Goal: Information Seeking & Learning: Learn about a topic

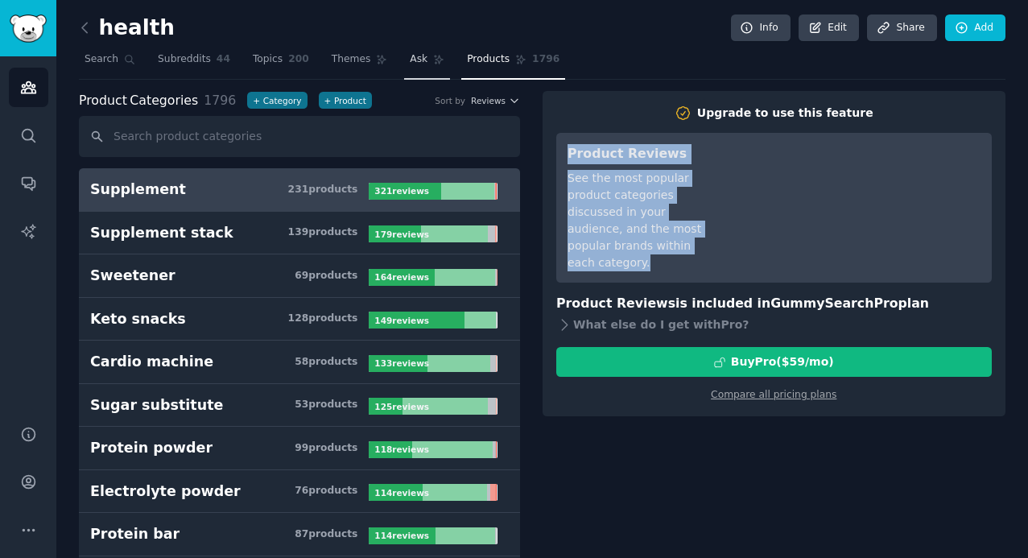
click at [410, 65] on span "Ask" at bounding box center [419, 59] width 18 height 14
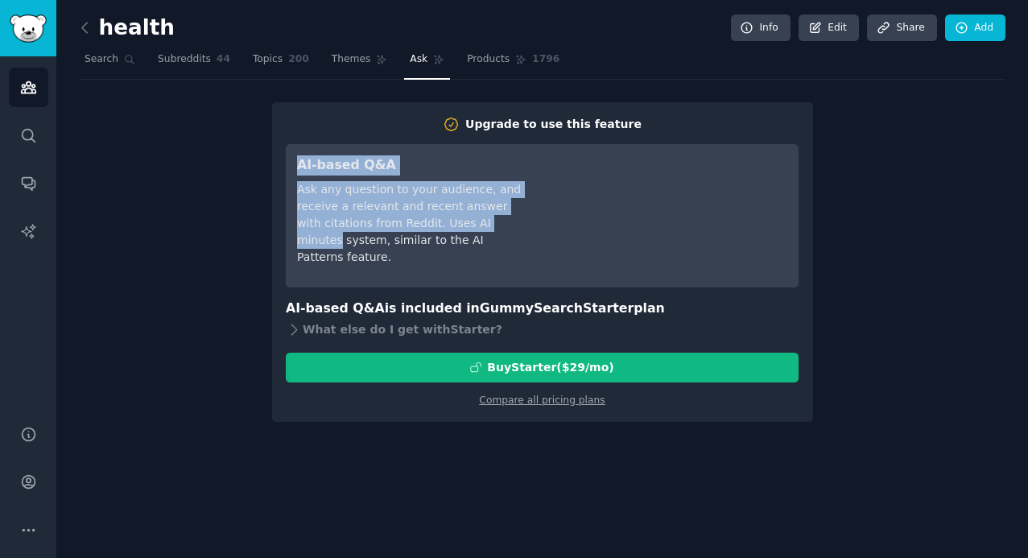
drag, startPoint x: 285, startPoint y: 150, endPoint x: 546, endPoint y: 244, distance: 277.7
click at [544, 239] on div "AI-based Q&A Ask any question to your audience, and receive a relevant and rece…" at bounding box center [542, 215] width 513 height 143
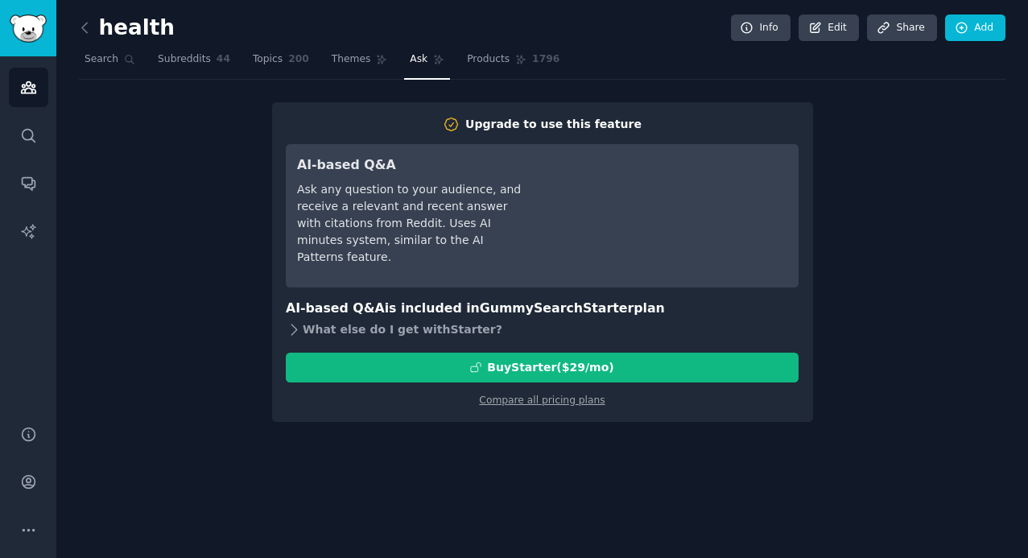
click at [298, 332] on icon at bounding box center [294, 329] width 17 height 17
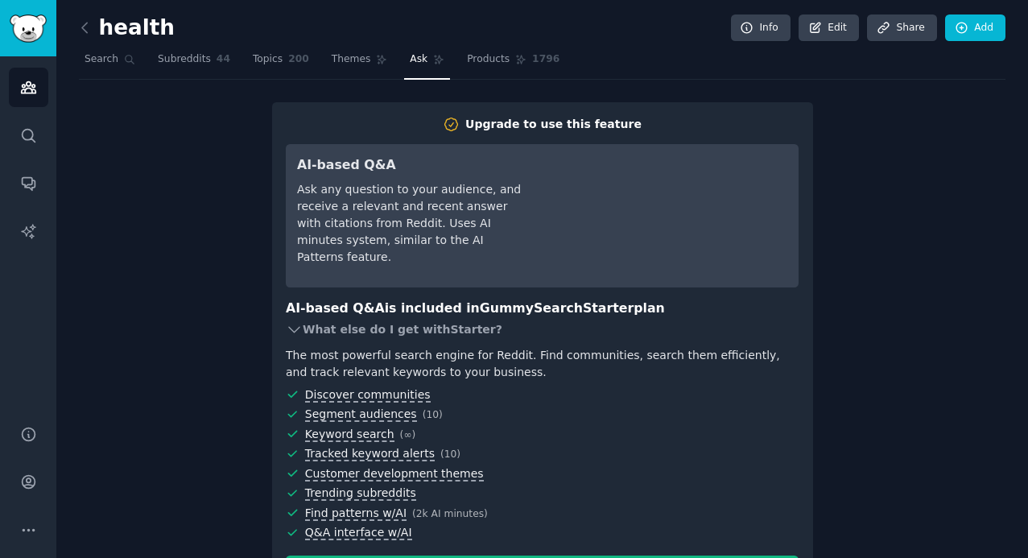
click at [293, 328] on icon at bounding box center [294, 329] width 17 height 17
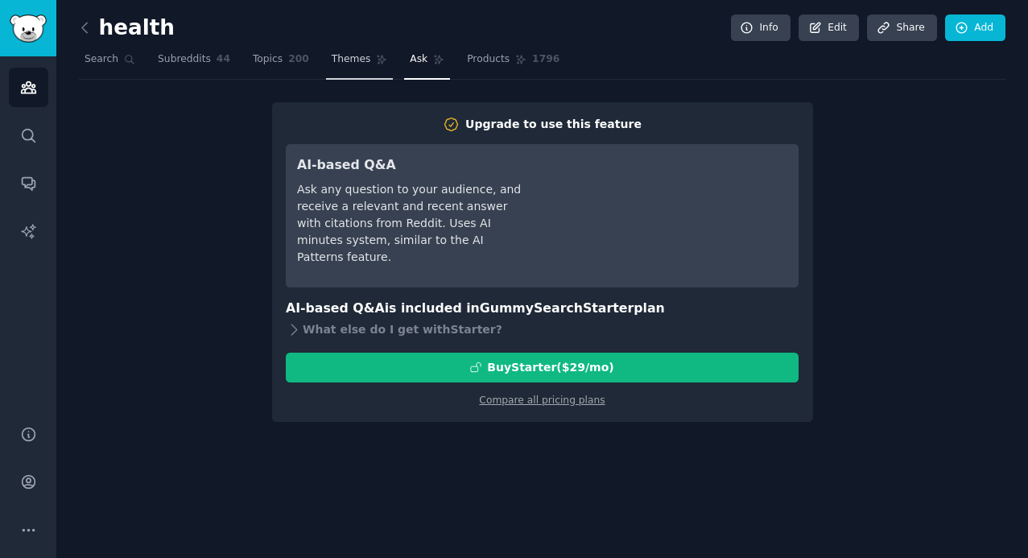
click at [355, 64] on span "Themes" at bounding box center [351, 59] width 39 height 14
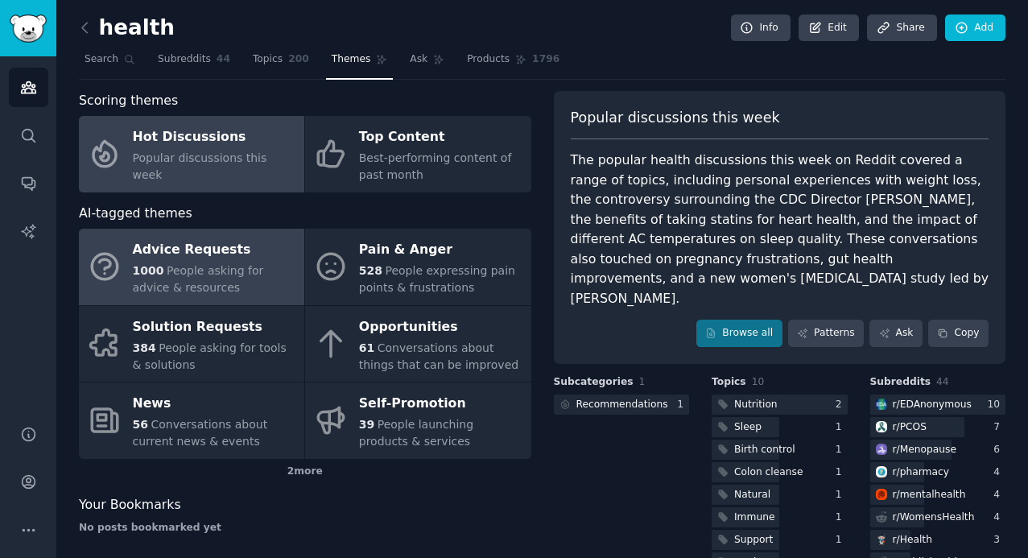
click at [176, 254] on div "Advice Requests" at bounding box center [214, 250] width 163 height 26
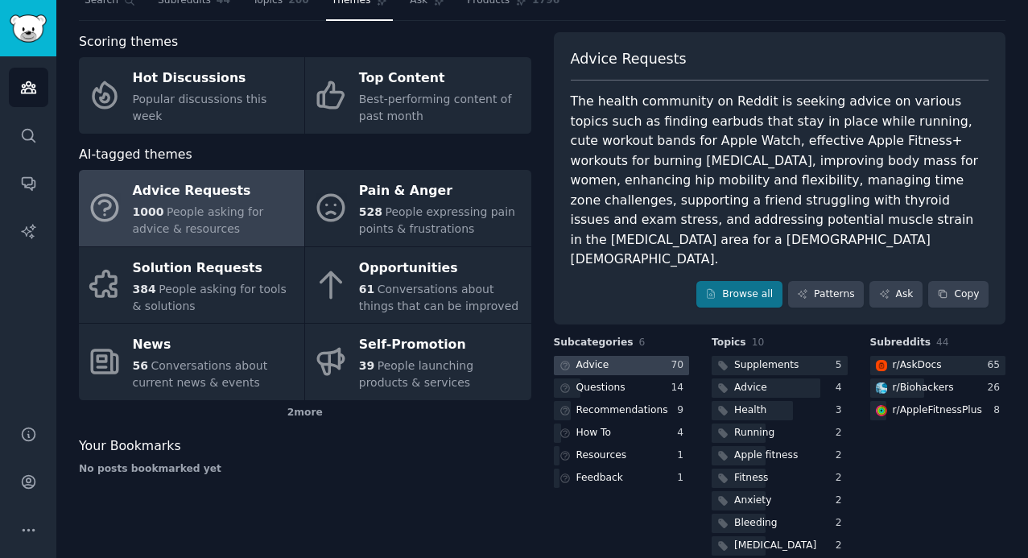
scroll to position [64, 0]
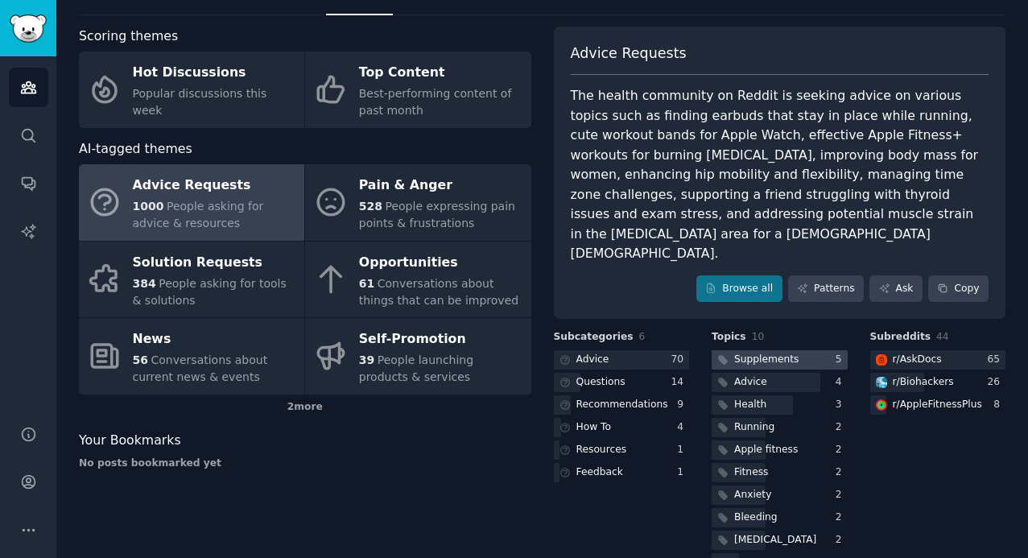
click at [785, 352] on div "Supplements" at bounding box center [766, 359] width 64 height 14
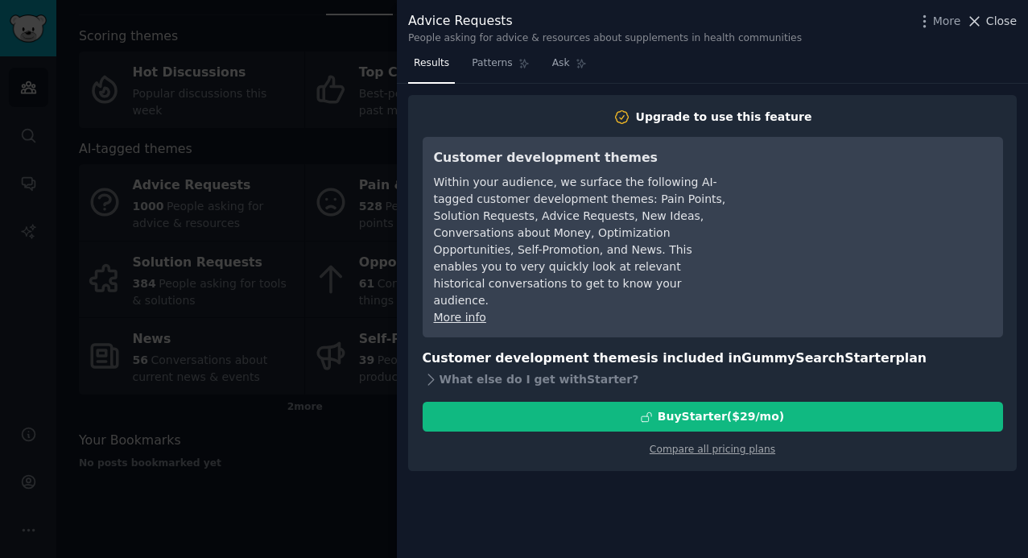
click at [992, 15] on span "Close" at bounding box center [1001, 21] width 31 height 17
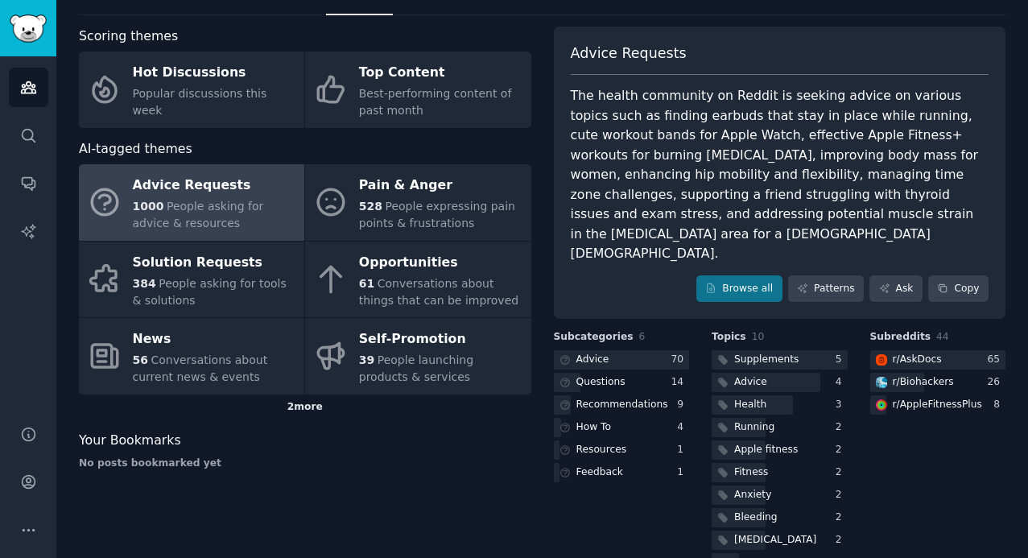
click at [298, 407] on div "2 more" at bounding box center [305, 407] width 452 height 26
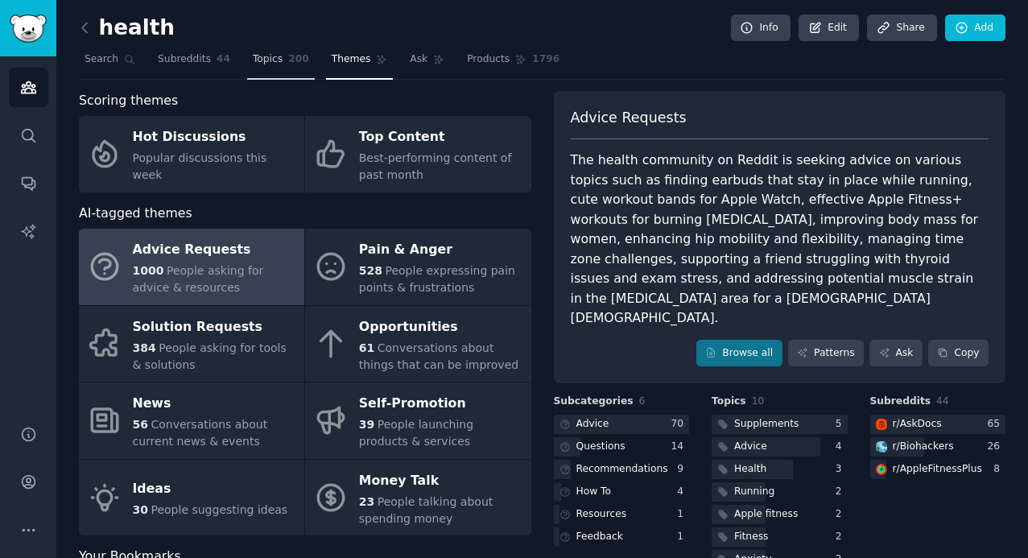
click at [289, 59] on span "200" at bounding box center [298, 59] width 21 height 14
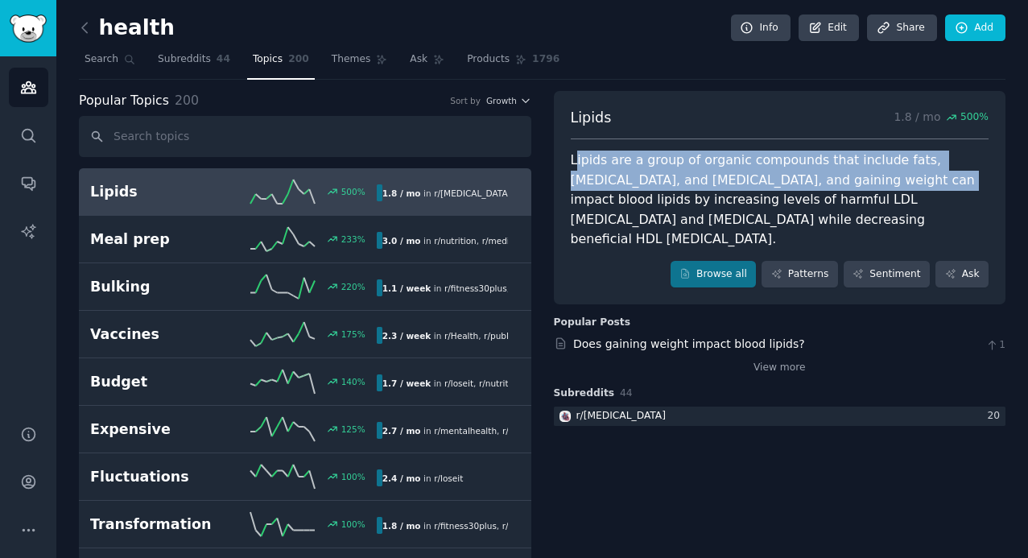
drag, startPoint x: 575, startPoint y: 159, endPoint x: 843, endPoint y: 196, distance: 270.4
click at [842, 191] on div "Lipids are a group of organic compounds that include fats, [MEDICAL_DATA], and …" at bounding box center [780, 199] width 418 height 99
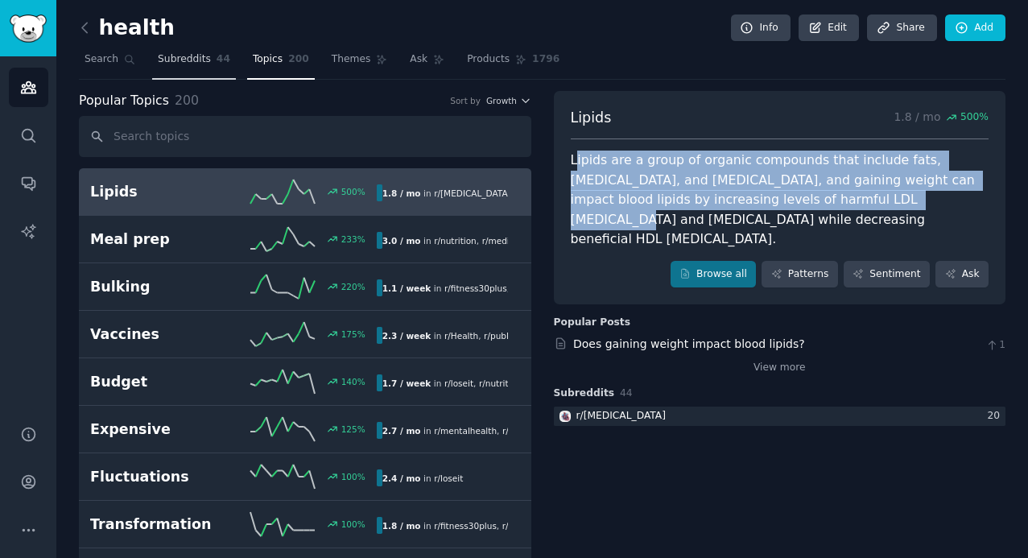
click at [212, 64] on link "Subreddits 44" at bounding box center [194, 63] width 84 height 33
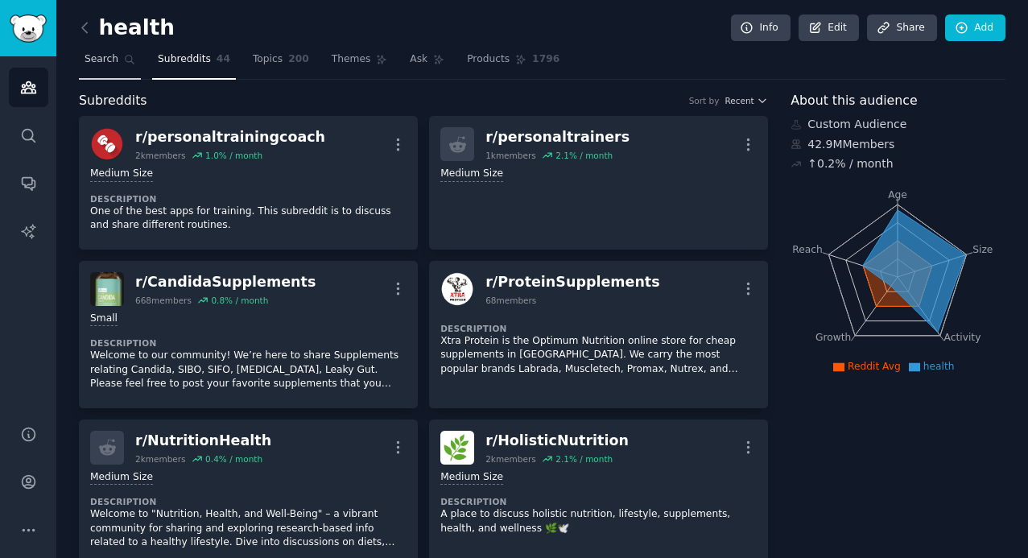
click at [124, 48] on link "Search" at bounding box center [110, 63] width 62 height 33
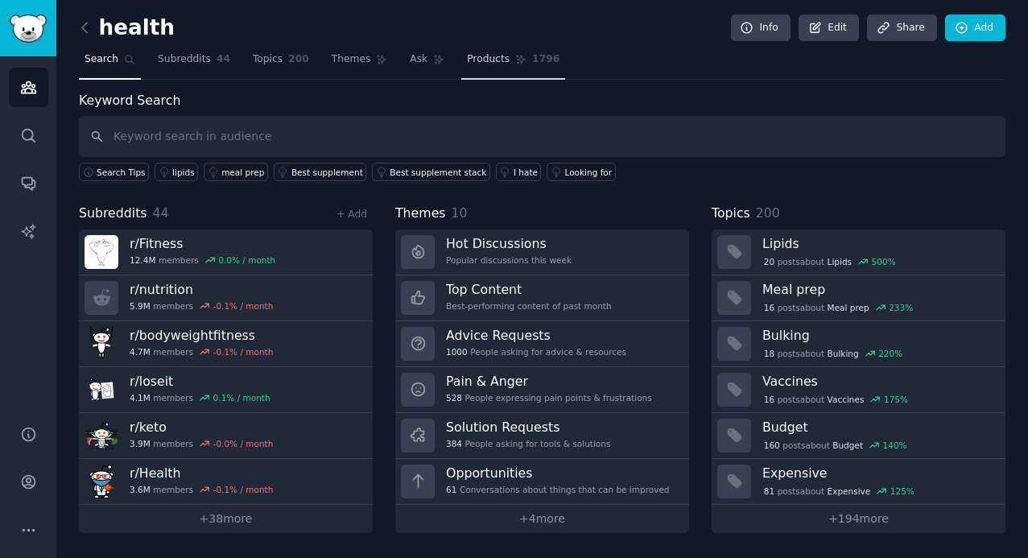
click at [490, 64] on span "Products" at bounding box center [488, 59] width 43 height 14
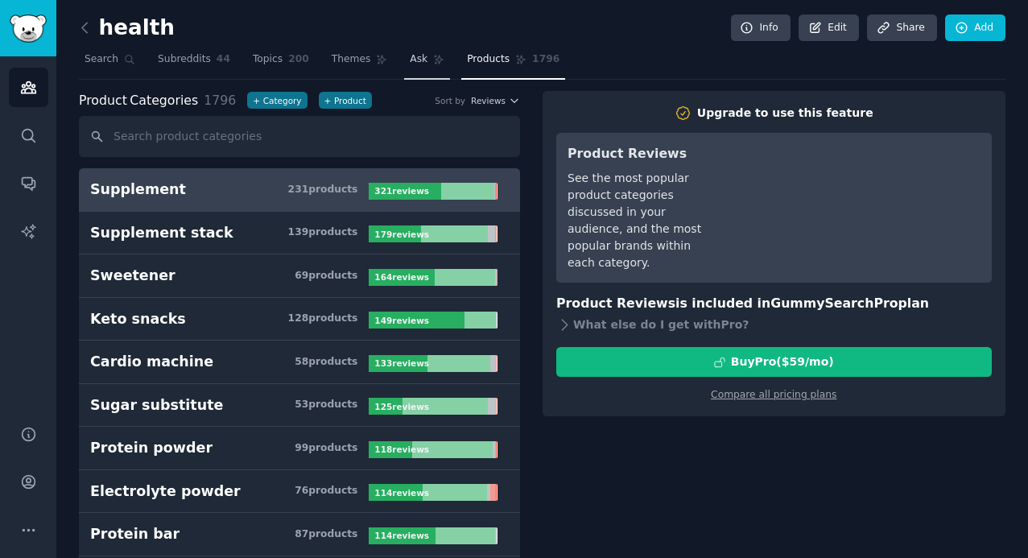
click at [427, 70] on link "Ask" at bounding box center [427, 63] width 46 height 33
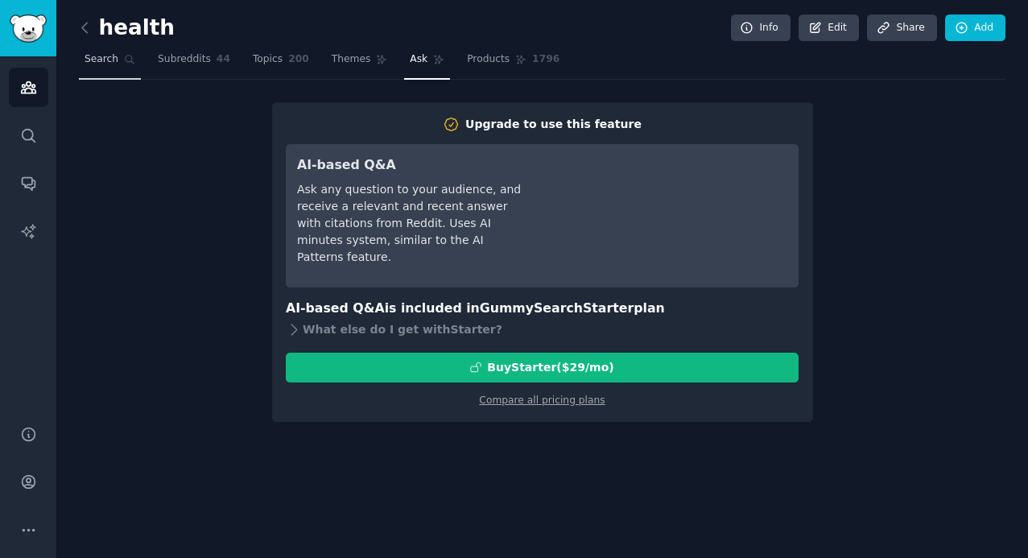
click at [101, 55] on span "Search" at bounding box center [101, 59] width 34 height 14
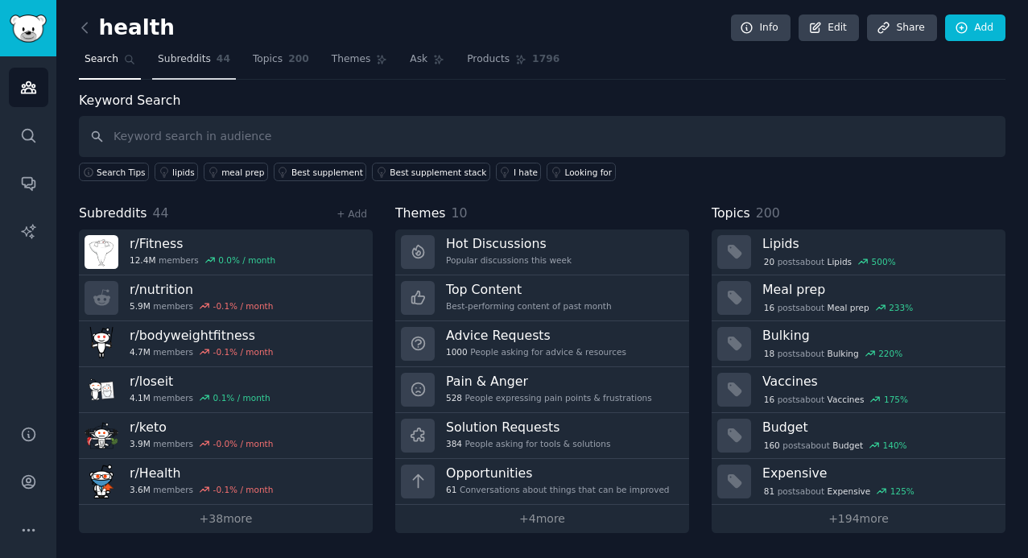
click at [196, 74] on link "Subreddits 44" at bounding box center [194, 63] width 84 height 33
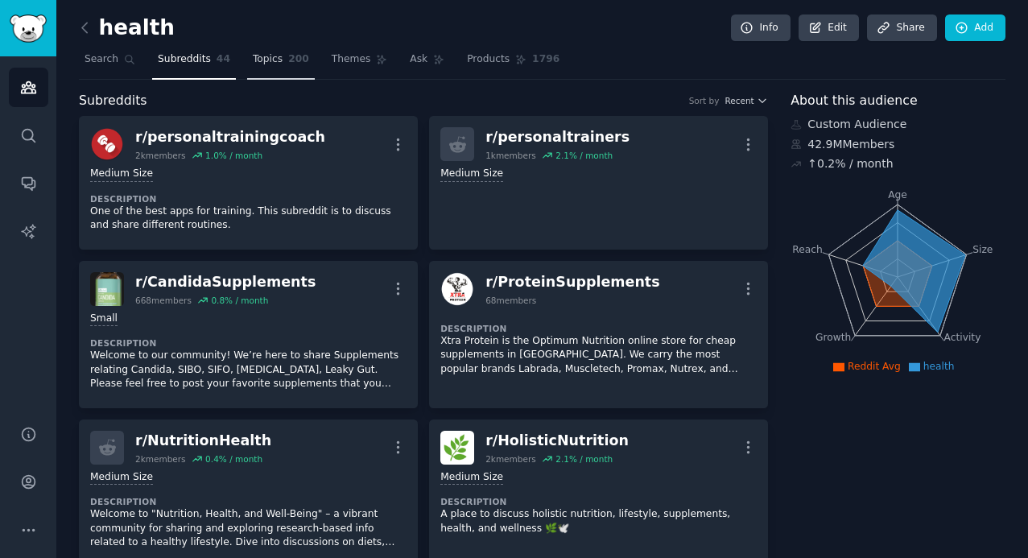
click at [269, 69] on link "Topics 200" at bounding box center [281, 63] width 68 height 33
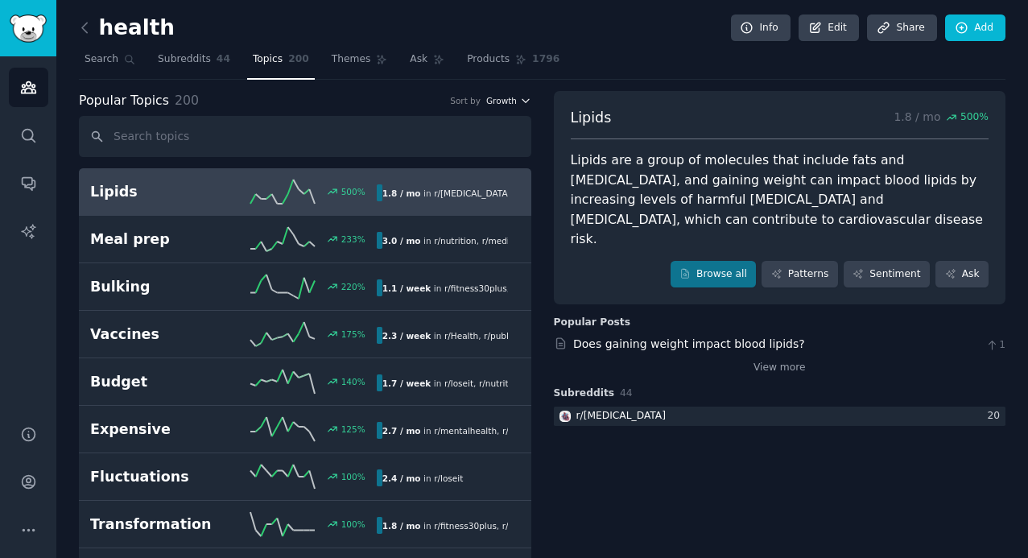
click at [508, 99] on span "Growth" at bounding box center [501, 100] width 31 height 11
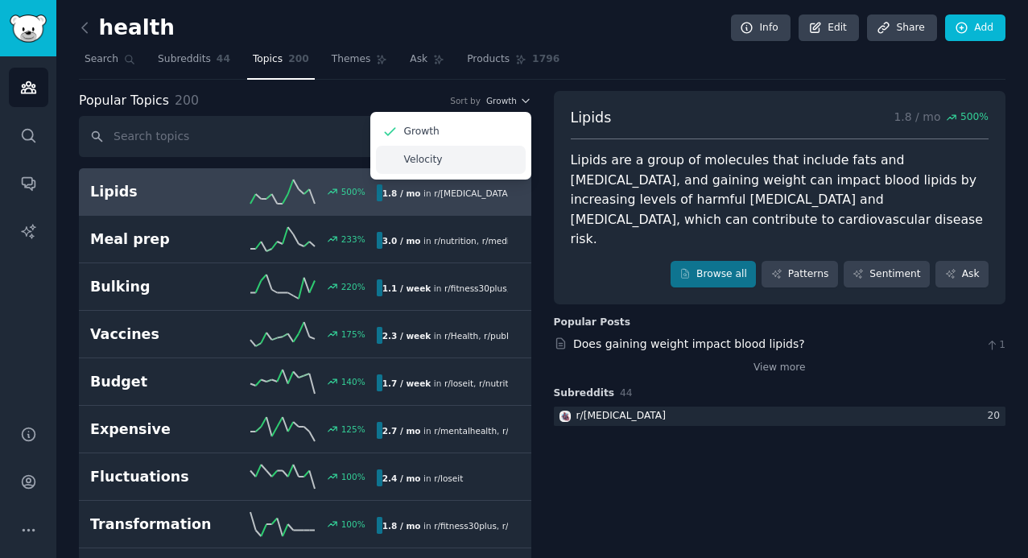
click at [430, 160] on p "Velocity" at bounding box center [423, 160] width 39 height 14
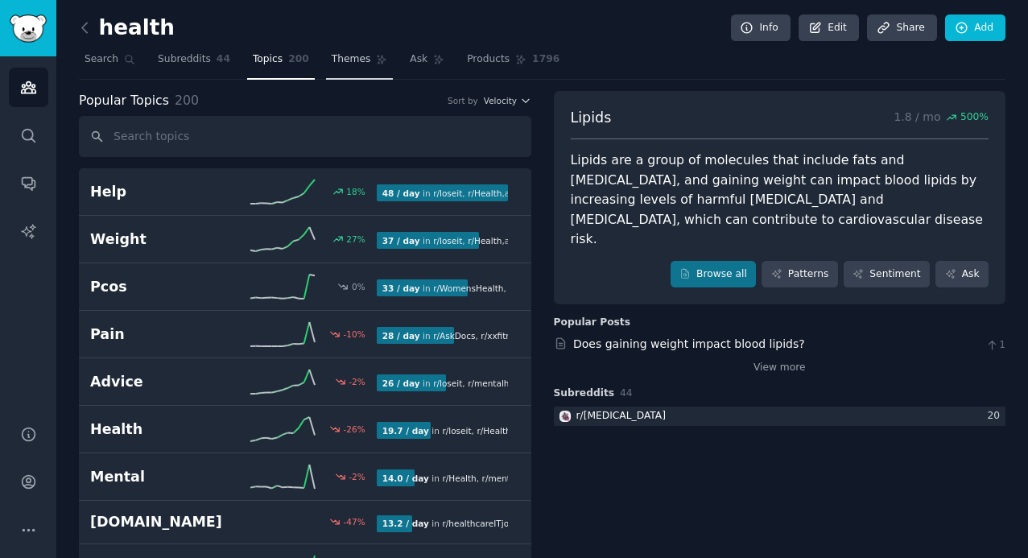
click at [338, 62] on span "Themes" at bounding box center [351, 59] width 39 height 14
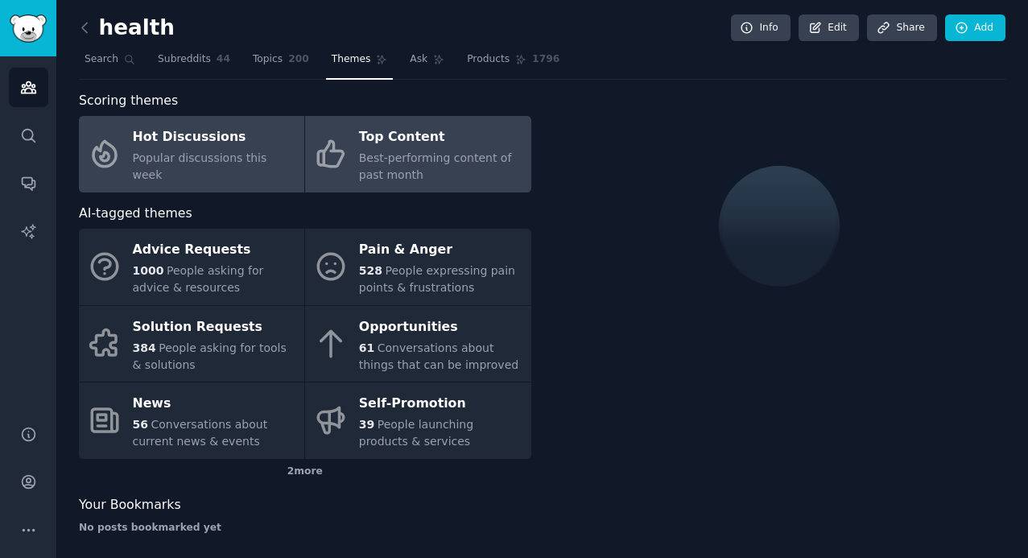
click at [430, 166] on div "Best-performing content of past month" at bounding box center [440, 167] width 163 height 34
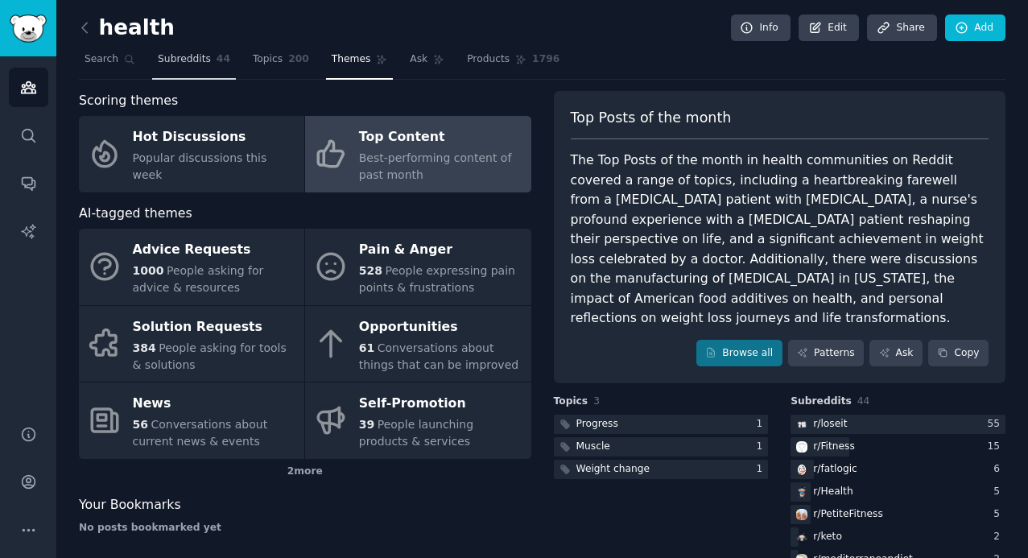
click at [192, 60] on span "Subreddits" at bounding box center [184, 59] width 53 height 14
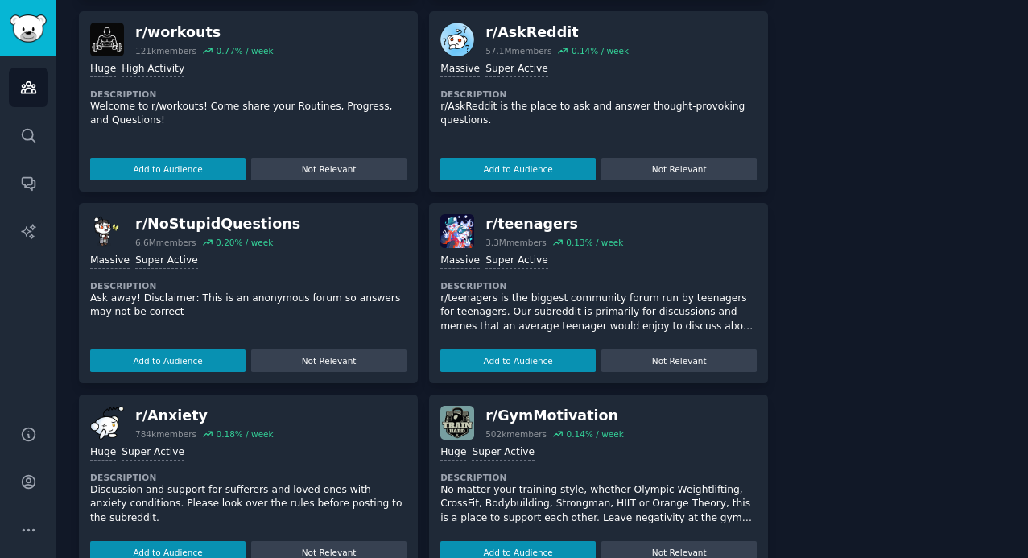
scroll to position [4200, 0]
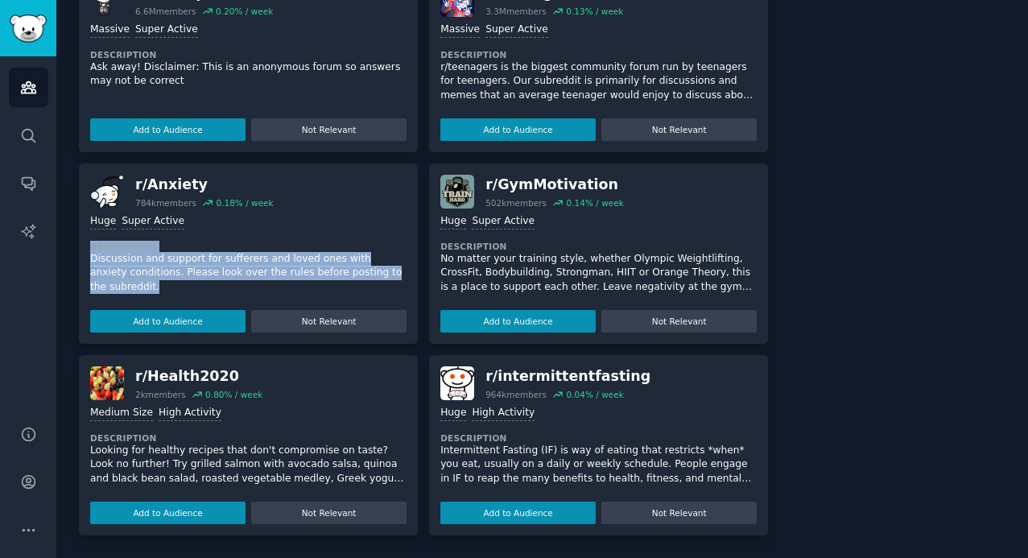
drag, startPoint x: 209, startPoint y: 290, endPoint x: 221, endPoint y: 236, distance: 56.0
click at [220, 236] on div "Huge Super Active Description Discussion and support for sufferers and loved on…" at bounding box center [248, 270] width 316 height 124
click at [187, 509] on button "Add to Audience" at bounding box center [167, 512] width 155 height 23
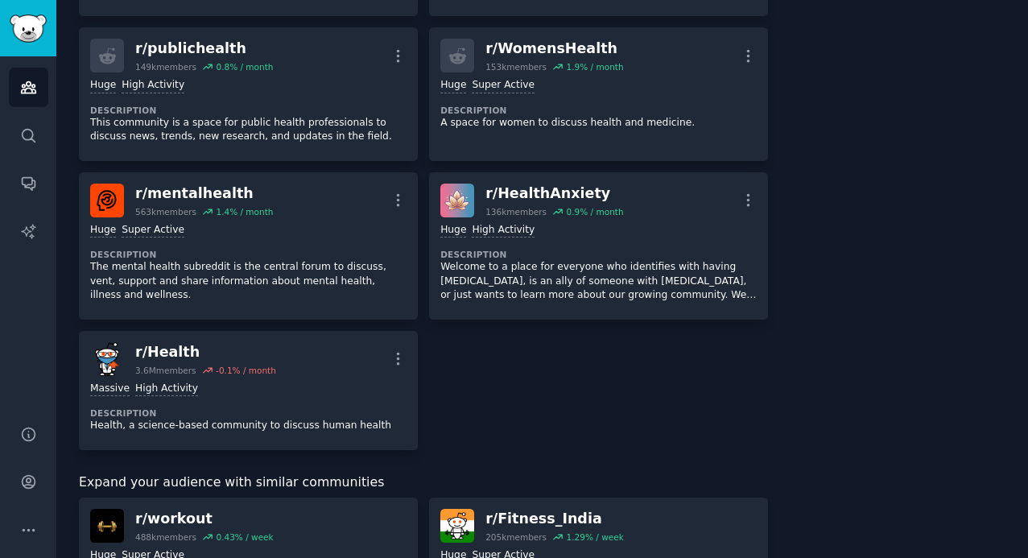
scroll to position [3229, 0]
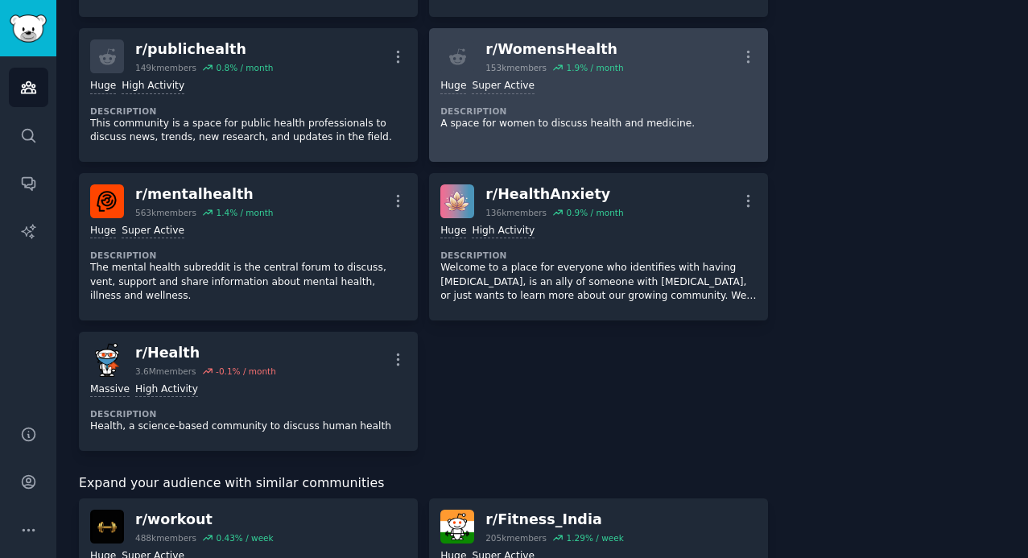
drag, startPoint x: 703, startPoint y: 419, endPoint x: 637, endPoint y: 62, distance: 363.3
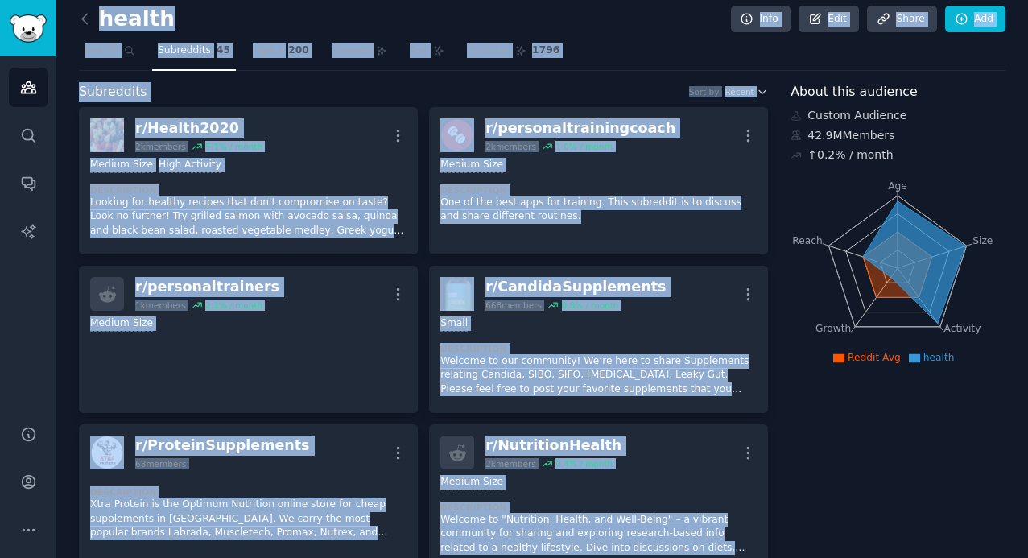
scroll to position [0, 0]
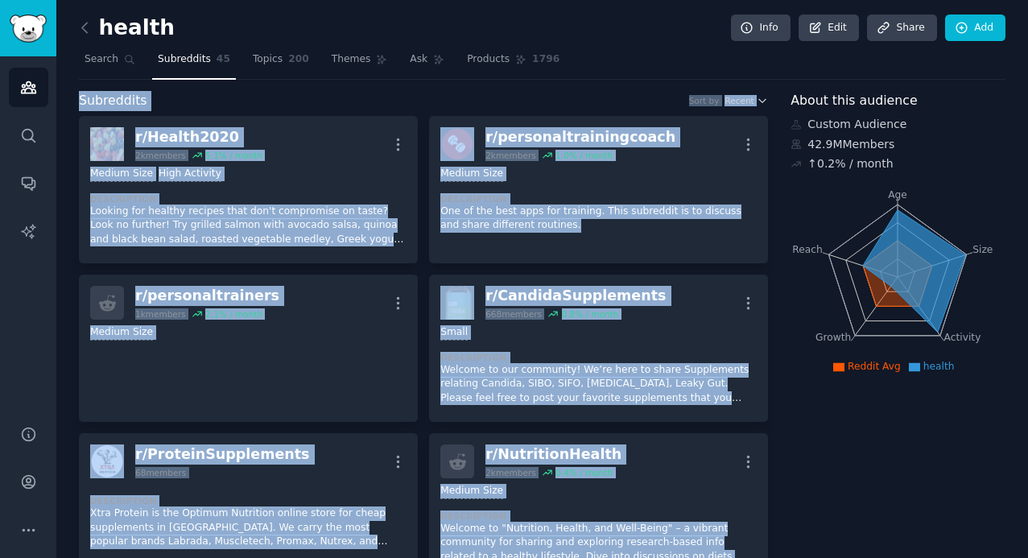
drag, startPoint x: 459, startPoint y: 445, endPoint x: 77, endPoint y: 97, distance: 516.6
copy div "Loremipsum Dolo si Ametco a/ Elitse7894 3d eiusmod 4.7 % / tempo Inci Utlabo Et…"
click at [257, 47] on link "Topics 200" at bounding box center [281, 63] width 68 height 33
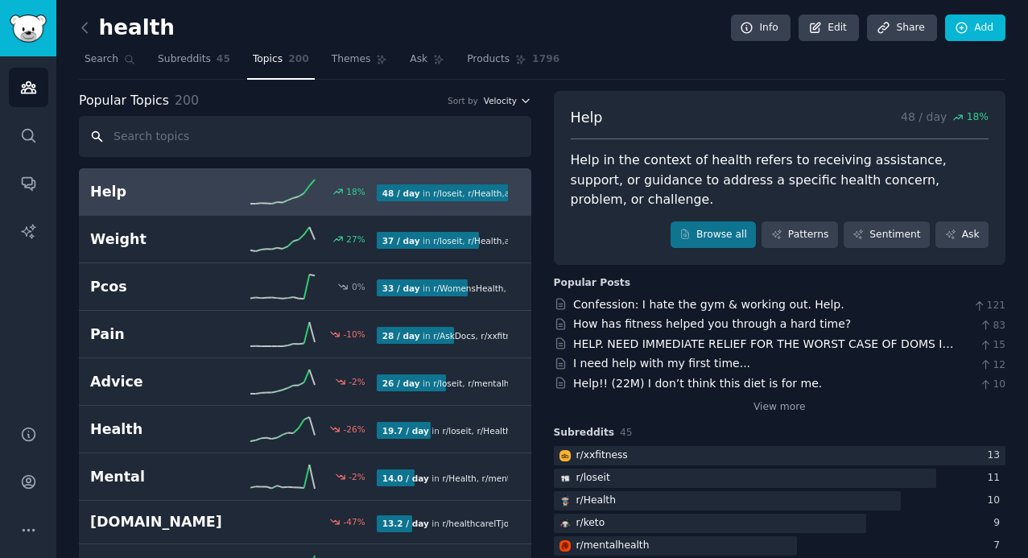
click at [508, 97] on span "Velocity" at bounding box center [500, 100] width 33 height 11
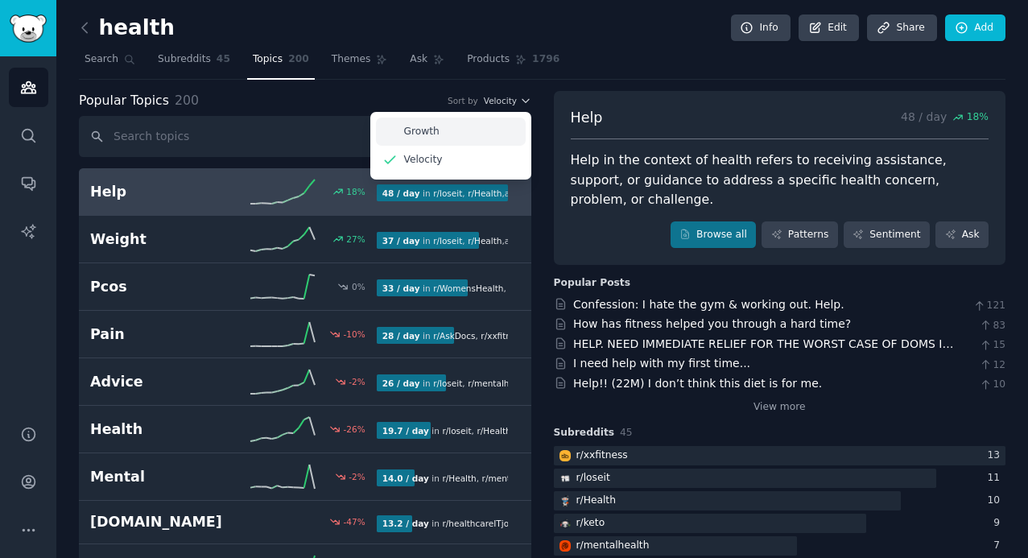
click at [471, 131] on div "Growth" at bounding box center [451, 131] width 150 height 28
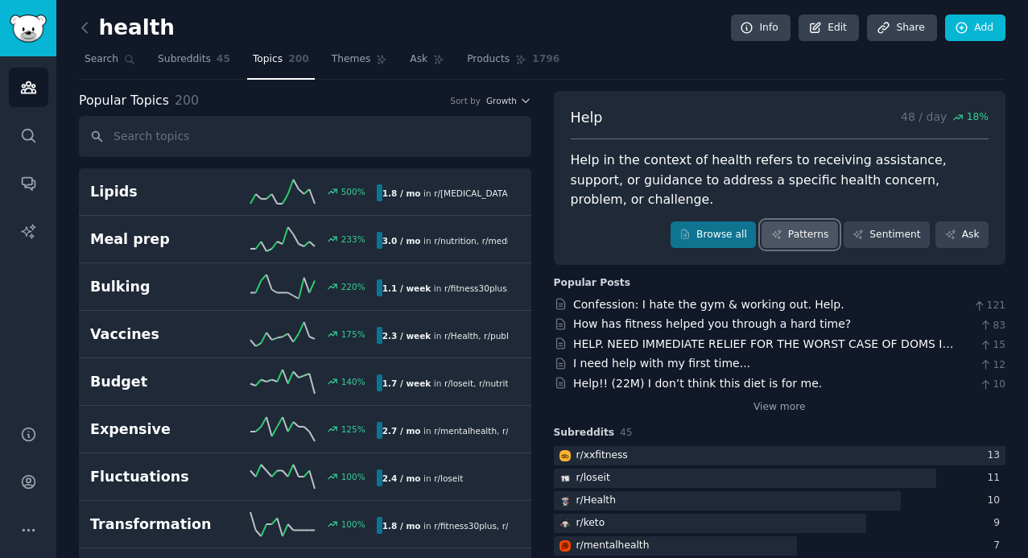
click at [801, 221] on link "Patterns" at bounding box center [799, 234] width 76 height 27
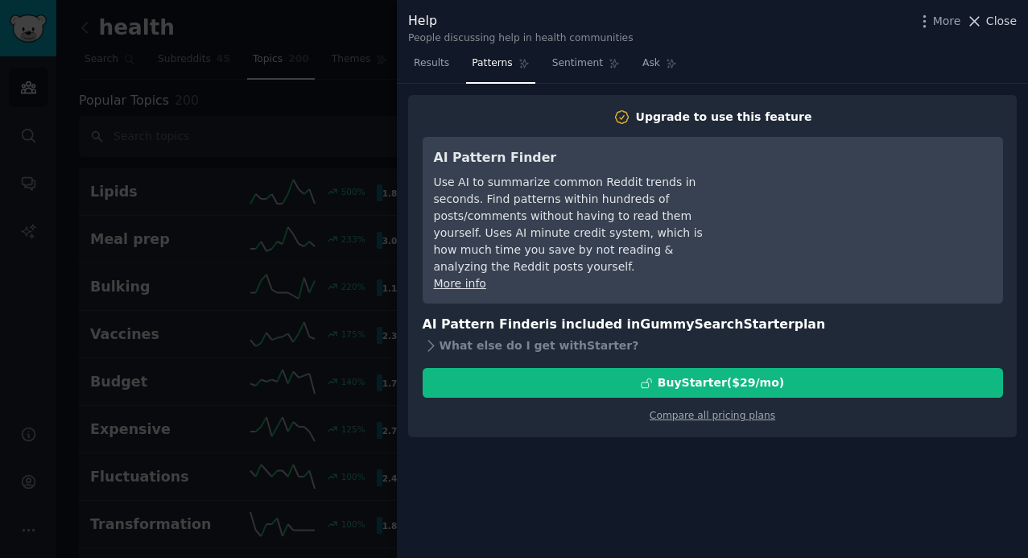
click at [999, 19] on span "Close" at bounding box center [1001, 21] width 31 height 17
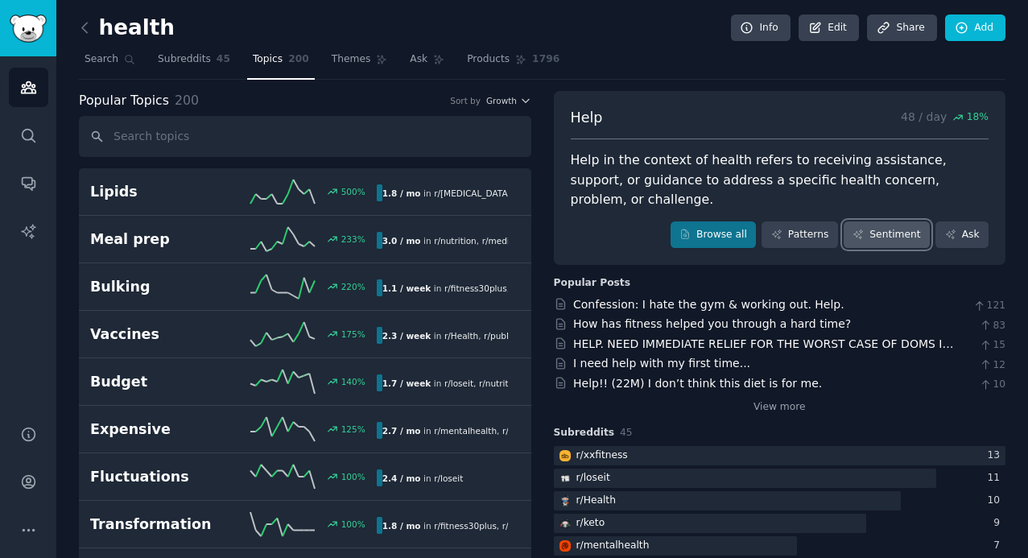
click at [891, 221] on link "Sentiment" at bounding box center [886, 234] width 86 height 27
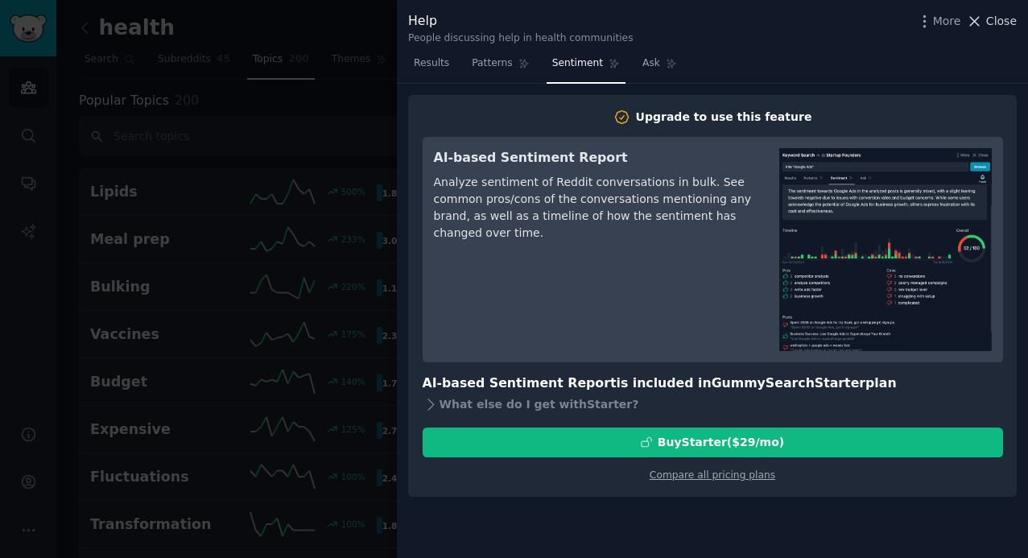
click at [997, 27] on span "Close" at bounding box center [1001, 21] width 31 height 17
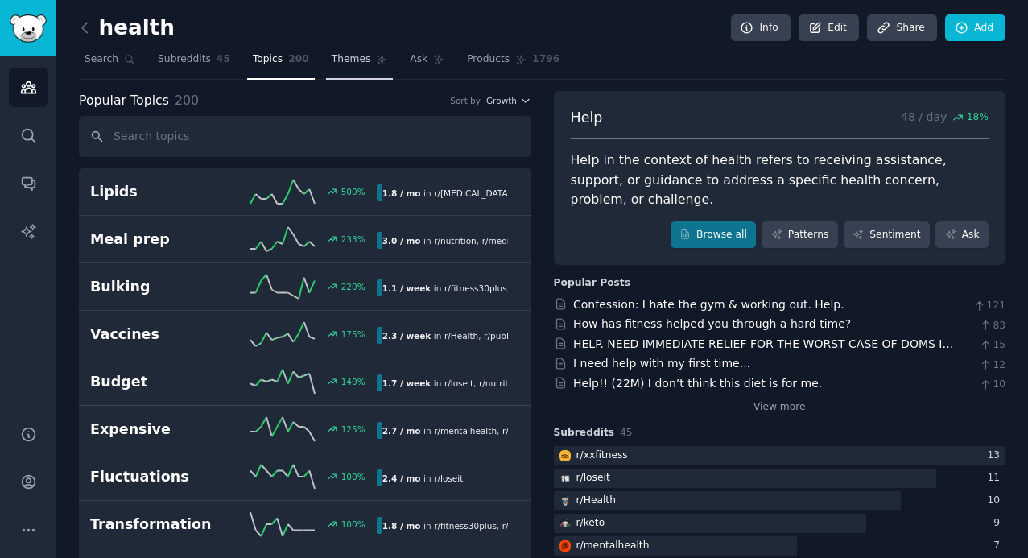
click at [381, 61] on icon at bounding box center [381, 59] width 11 height 11
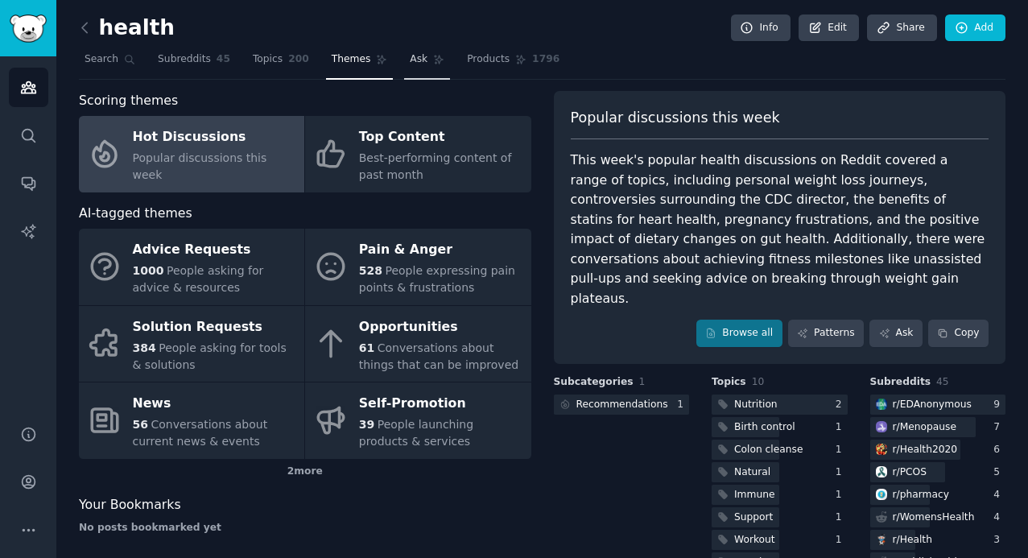
click at [433, 57] on icon at bounding box center [438, 59] width 11 height 11
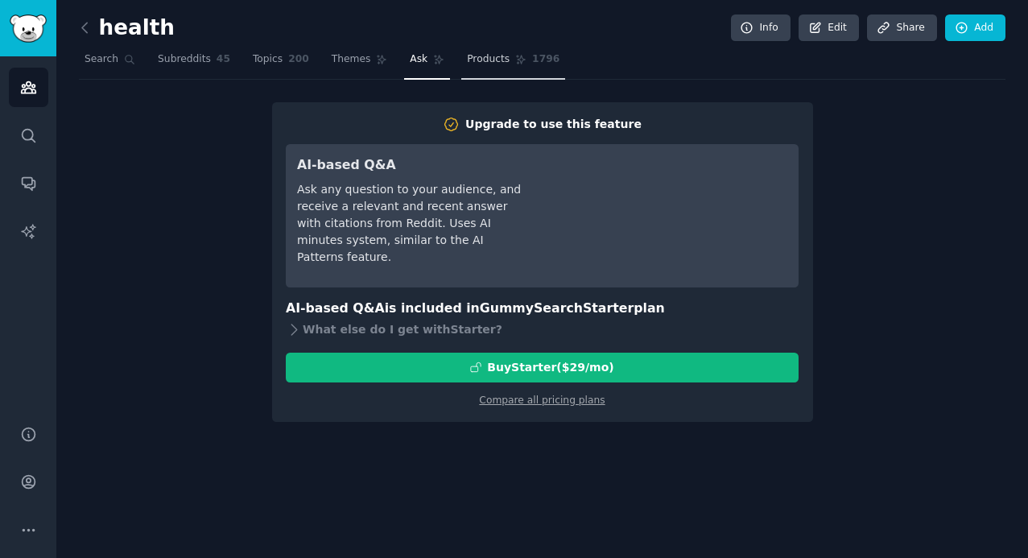
click at [525, 50] on link "Products 1796" at bounding box center [513, 63] width 104 height 33
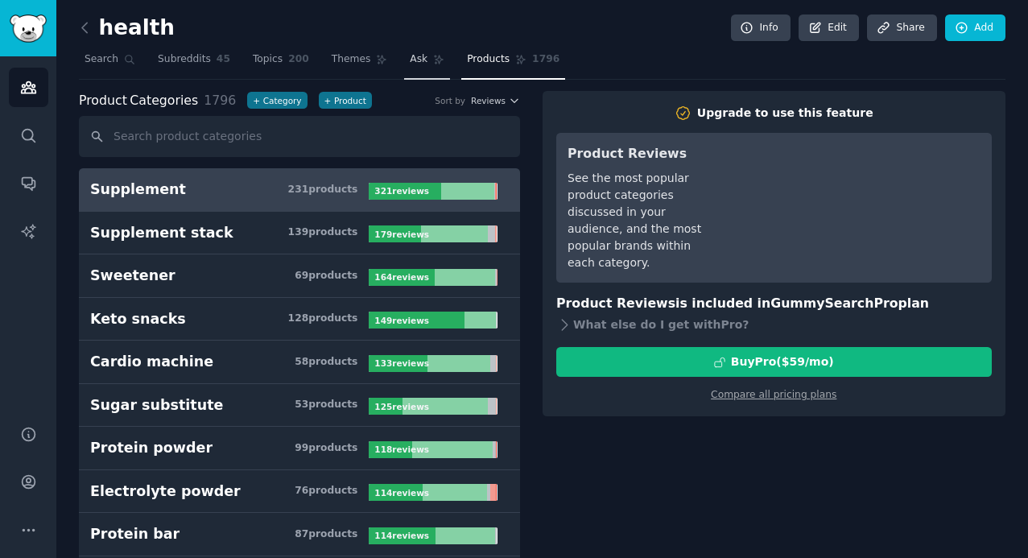
click at [431, 69] on link "Ask" at bounding box center [427, 63] width 46 height 33
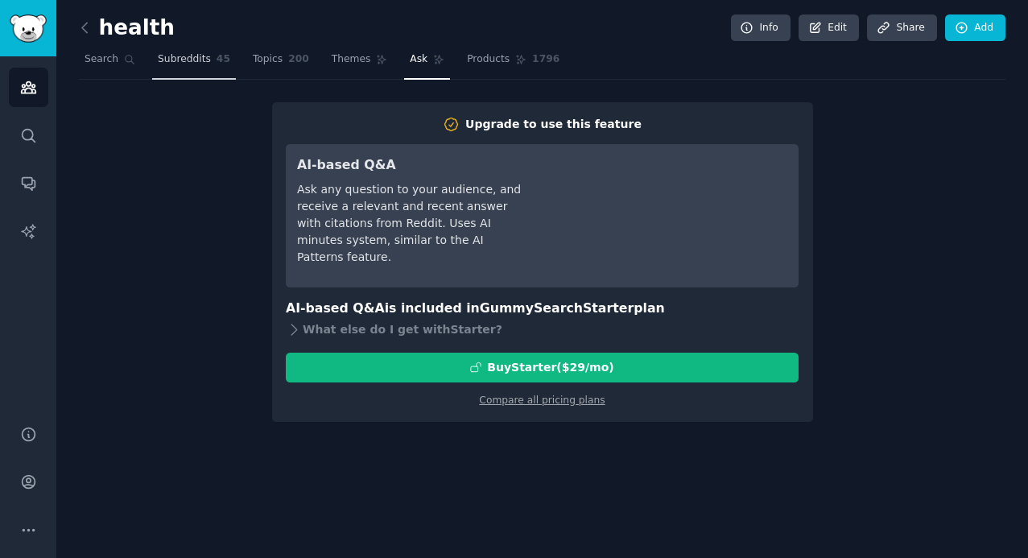
click at [195, 63] on span "Subreddits" at bounding box center [184, 59] width 53 height 14
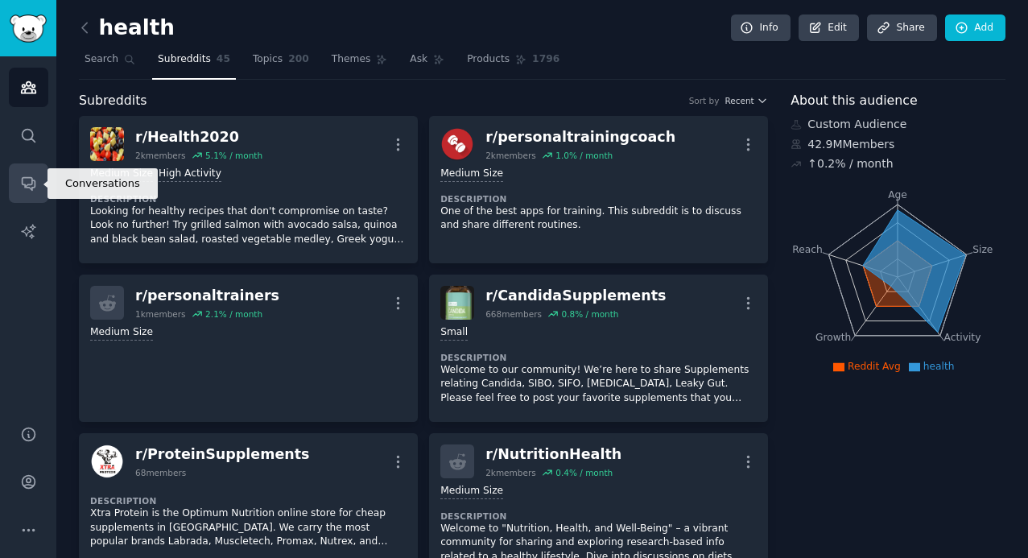
click at [27, 187] on icon "Sidebar" at bounding box center [28, 183] width 17 height 17
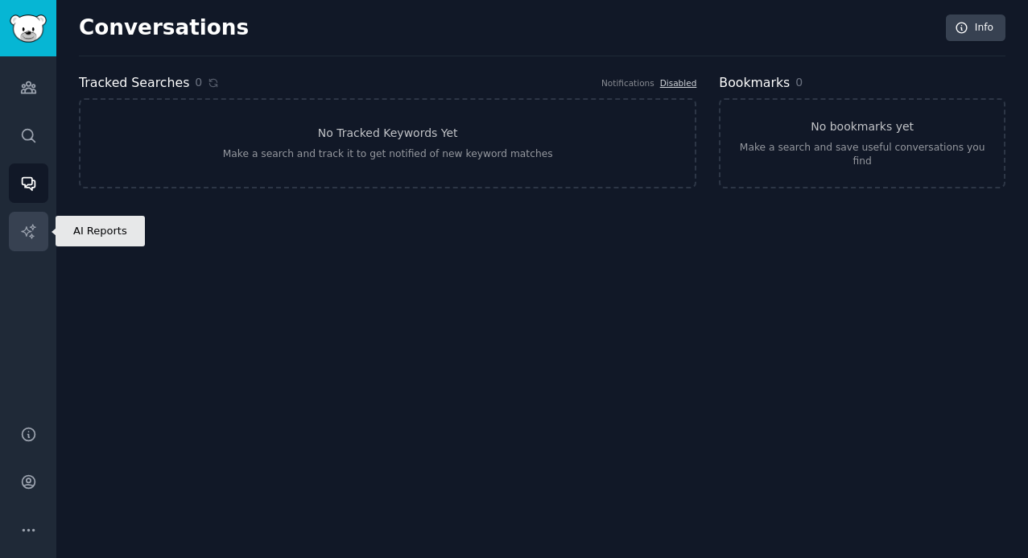
click at [37, 231] on link "AI Reports" at bounding box center [28, 231] width 39 height 39
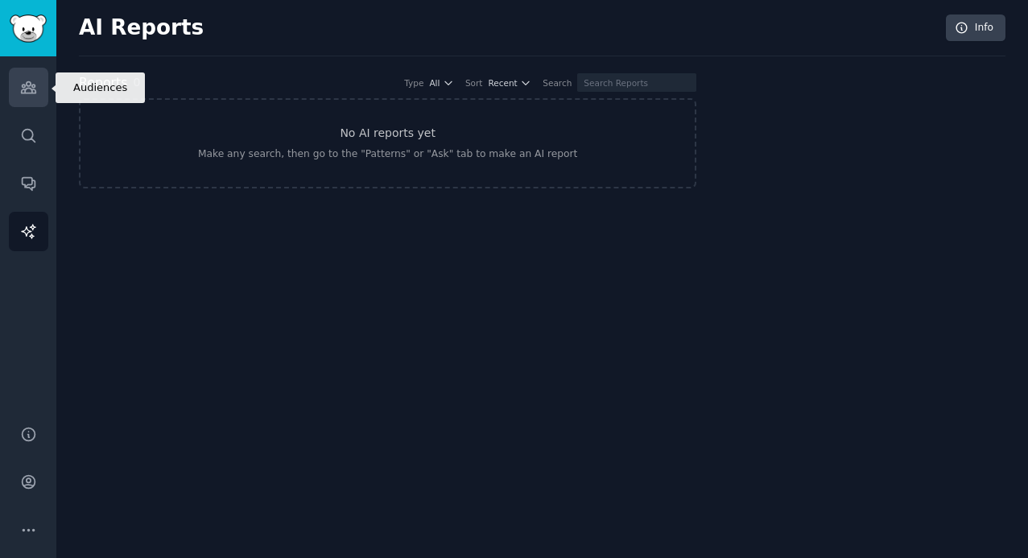
click at [34, 89] on icon "Sidebar" at bounding box center [28, 87] width 14 height 11
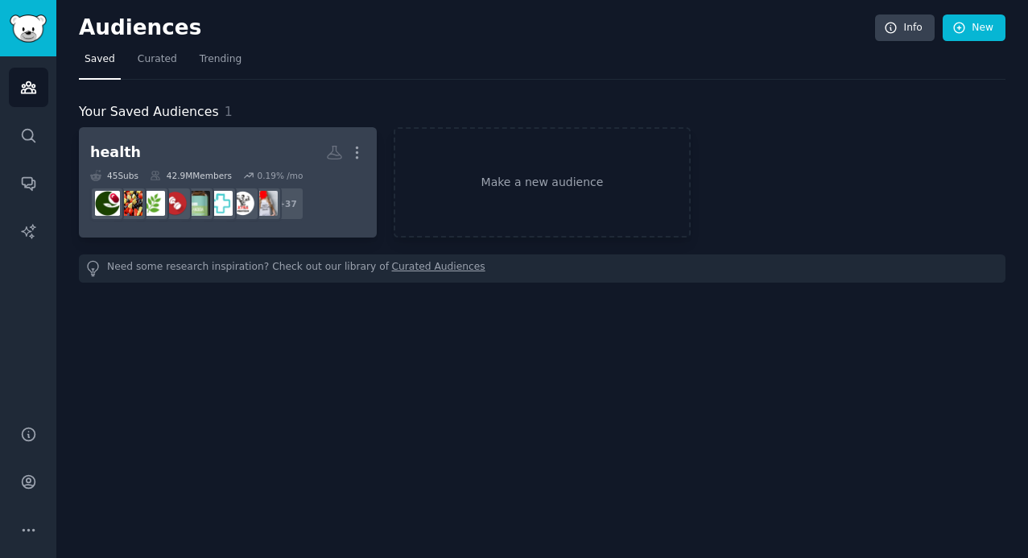
click at [209, 136] on link "health More 45 Sub s 42.9M Members 0.19 % /mo r/ProteinSupplements + 37" at bounding box center [228, 182] width 298 height 110
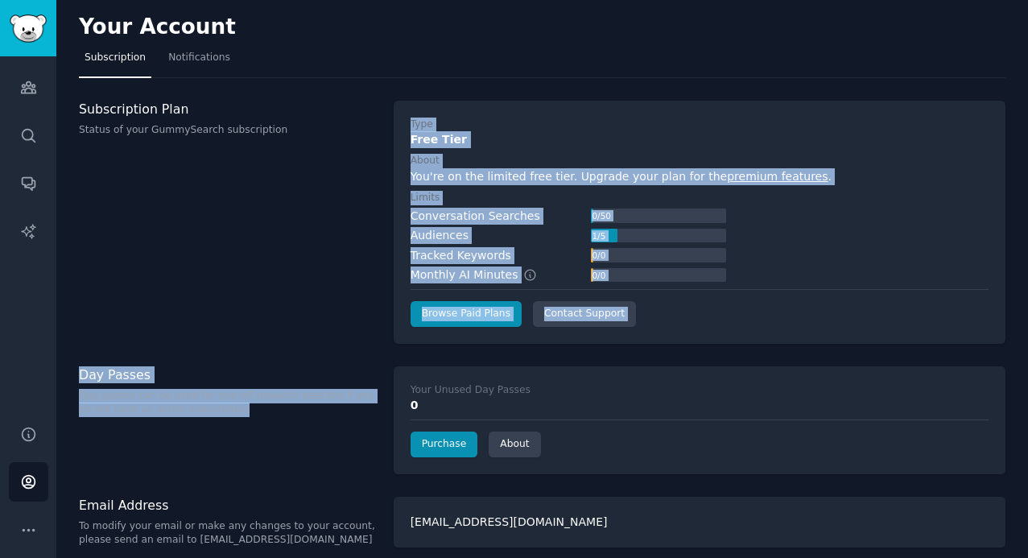
scroll to position [11, 0]
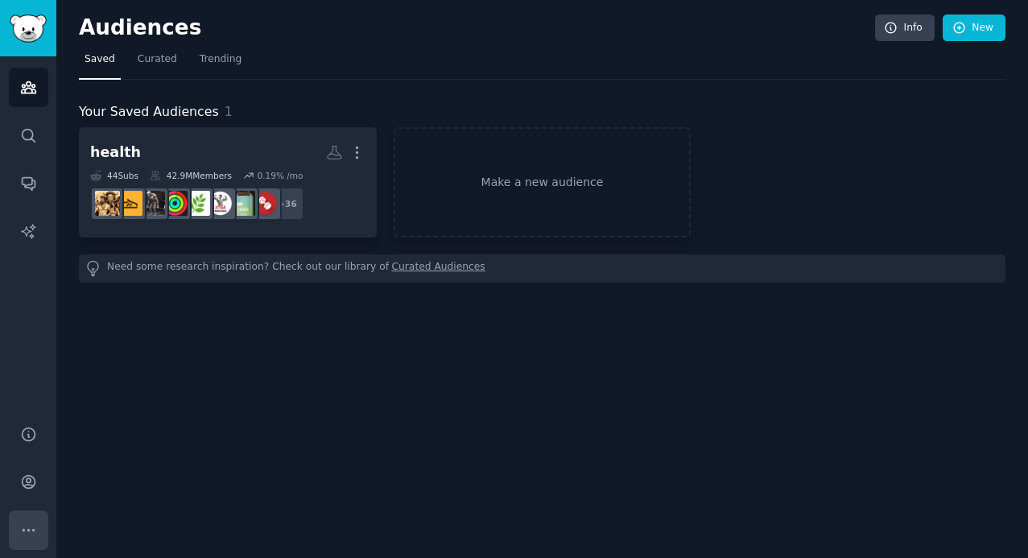
click at [29, 531] on icon "Sidebar" at bounding box center [28, 529] width 17 height 17
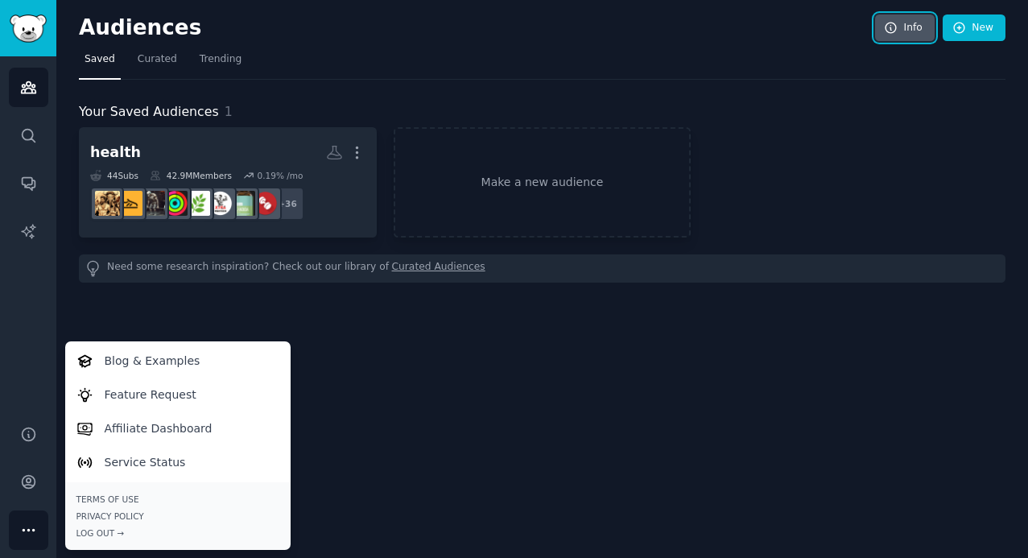
click at [908, 35] on link "Info" at bounding box center [905, 27] width 60 height 27
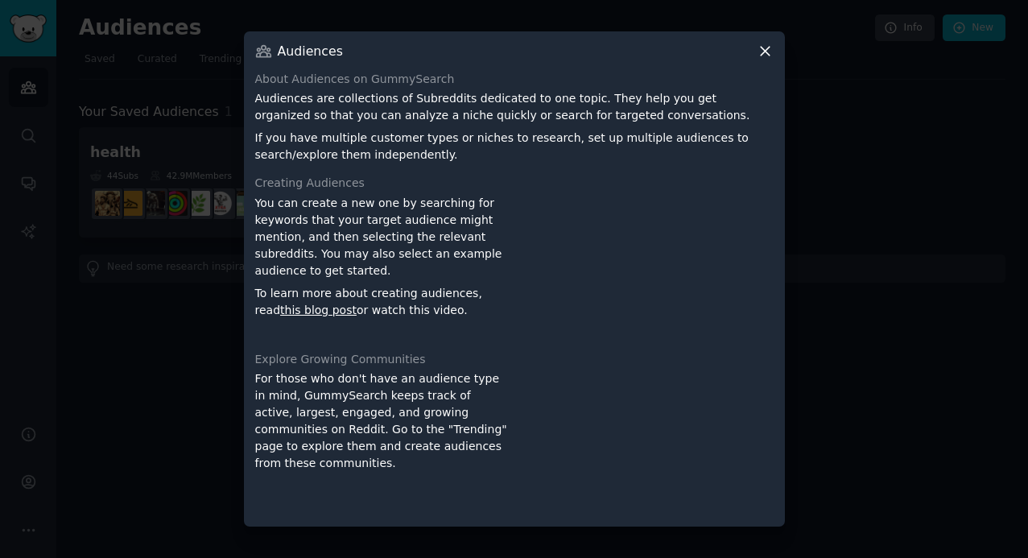
click at [772, 53] on icon at bounding box center [764, 51] width 17 height 17
